Goal: Task Accomplishment & Management: Use online tool/utility

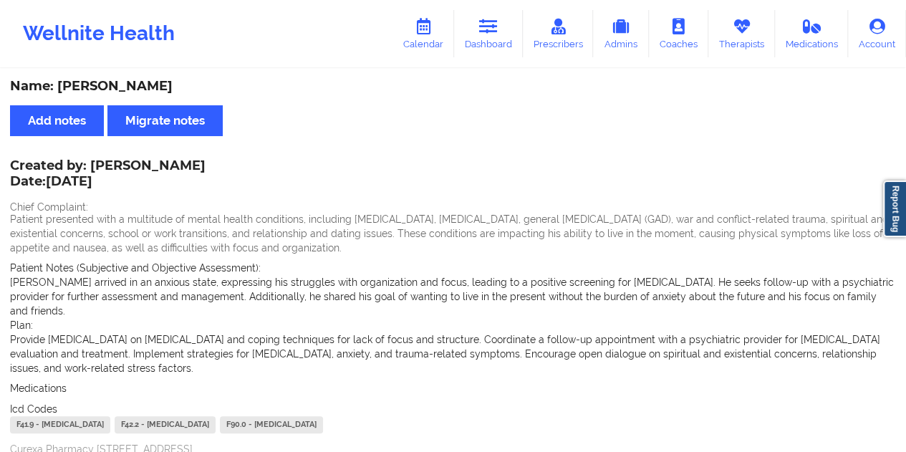
click at [502, 40] on link "Dashboard" at bounding box center [488, 33] width 69 height 47
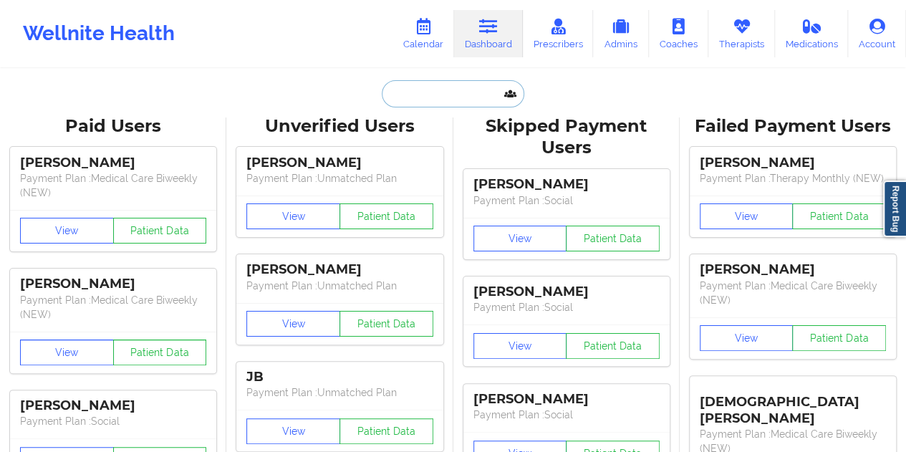
click at [440, 82] on input "text" at bounding box center [453, 93] width 142 height 27
paste input "[EMAIL_ADDRESS][DOMAIN_NAME]"
type input "[EMAIL_ADDRESS][DOMAIN_NAME]"
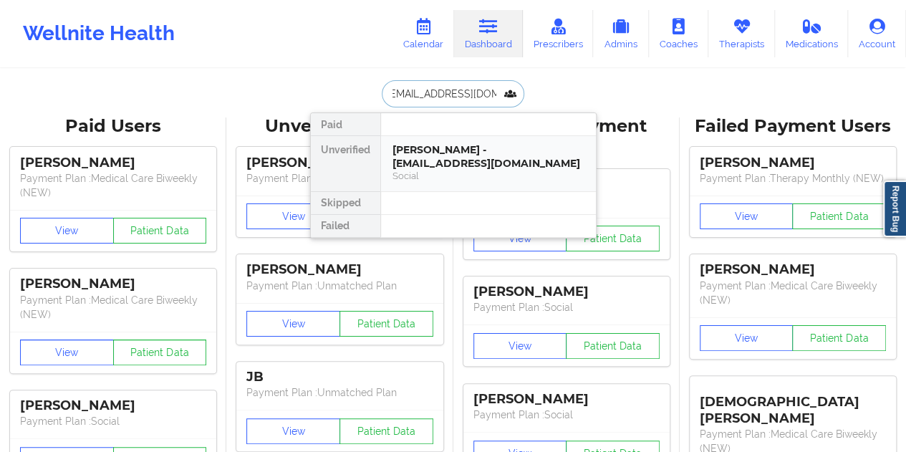
click at [438, 181] on div "Social" at bounding box center [488, 176] width 192 height 12
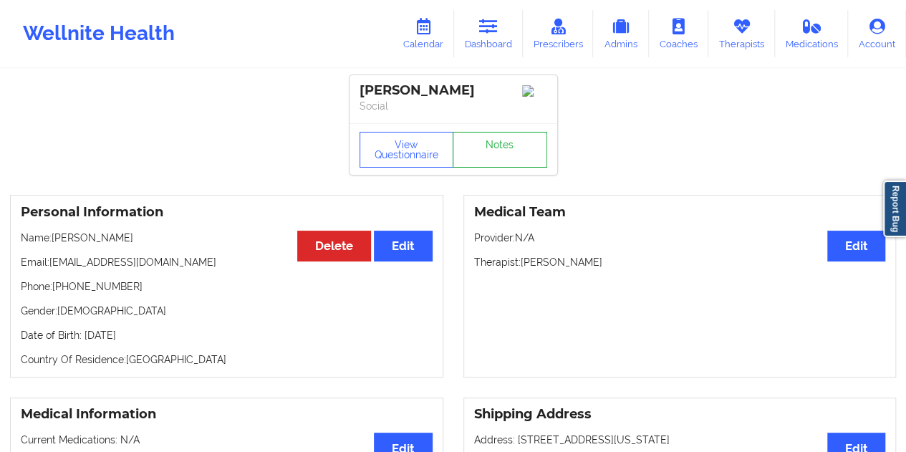
click at [520, 152] on link "Notes" at bounding box center [499, 150] width 95 height 36
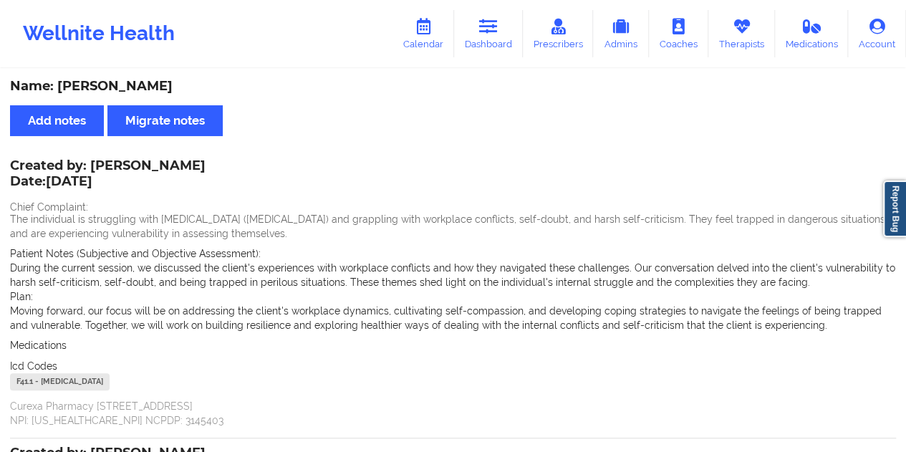
drag, startPoint x: 483, startPoint y: 33, endPoint x: 478, endPoint y: 65, distance: 32.6
click at [483, 33] on icon at bounding box center [488, 27] width 19 height 16
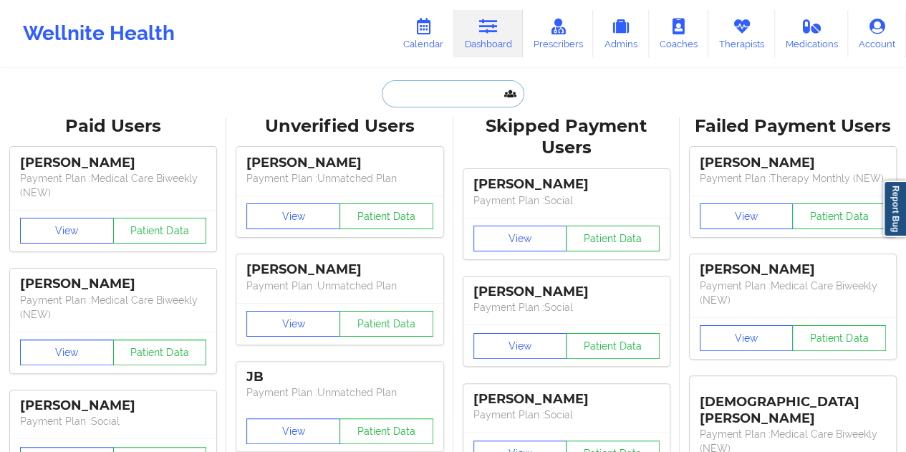
click at [456, 85] on input "text" at bounding box center [453, 93] width 142 height 27
paste input "[EMAIL_ADDRESS][DOMAIN_NAME]"
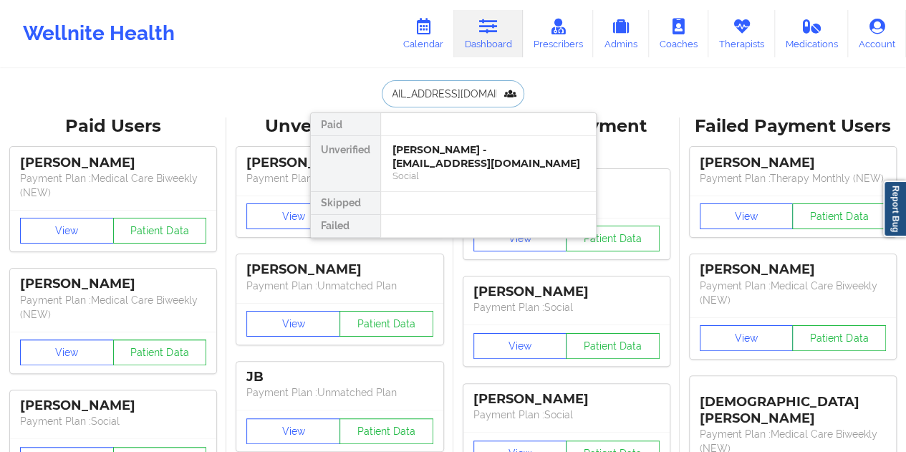
type input "[EMAIL_ADDRESS][DOMAIN_NAME]"
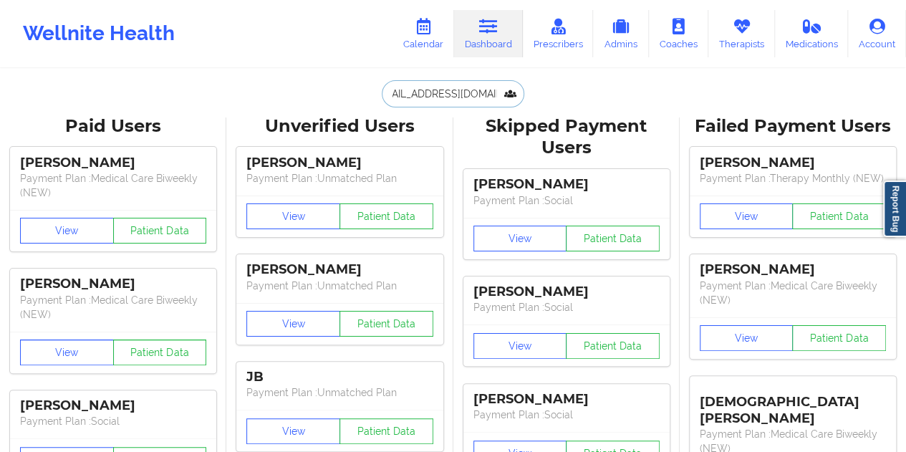
scroll to position [0, 0]
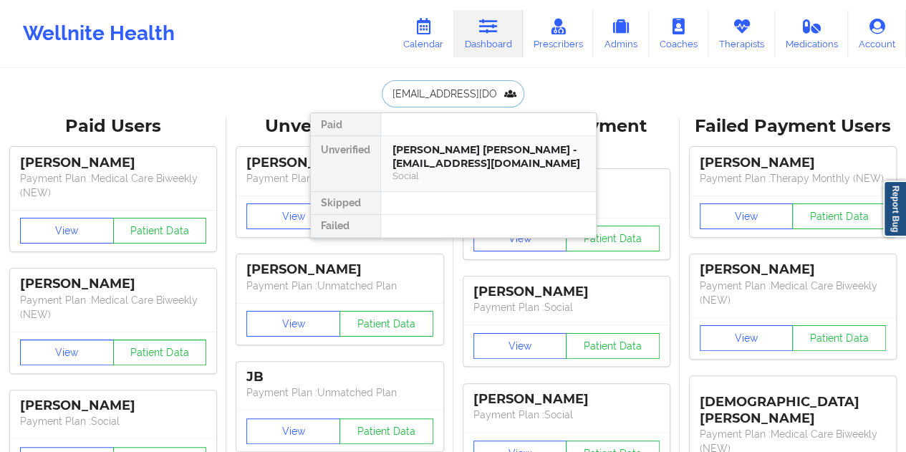
click at [455, 147] on div "[PERSON_NAME] [PERSON_NAME] - [EMAIL_ADDRESS][DOMAIN_NAME]" at bounding box center [488, 156] width 192 height 26
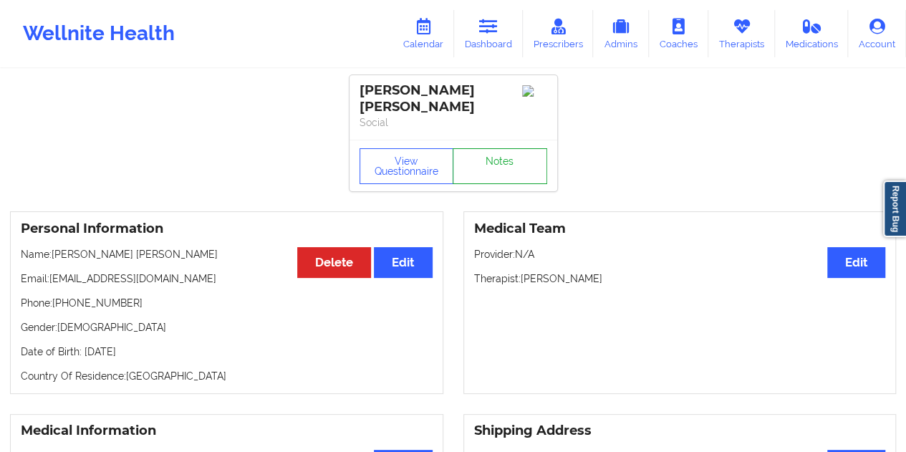
click at [508, 173] on link "Notes" at bounding box center [499, 166] width 95 height 36
